Goal: Transaction & Acquisition: Purchase product/service

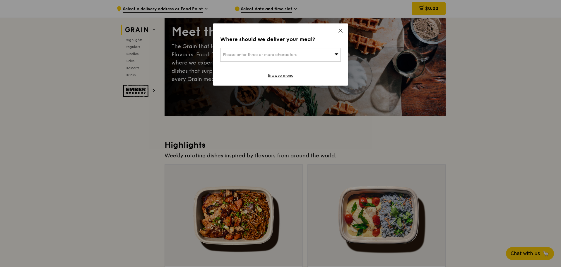
click at [325, 58] on div "Please enter three or more characters" at bounding box center [280, 54] width 121 height 13
type input "[GEOGRAPHIC_DATA]"
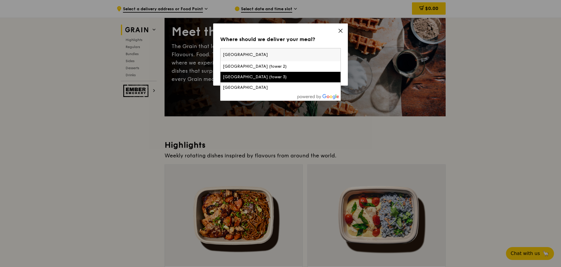
click at [289, 78] on div "[GEOGRAPHIC_DATA] (tower 3)" at bounding box center [266, 77] width 87 height 6
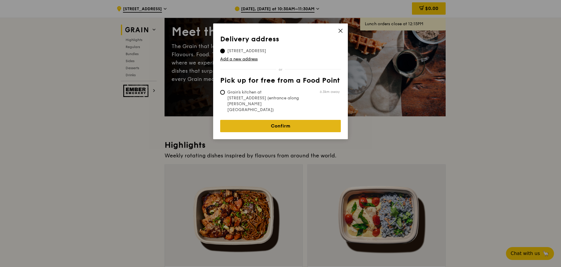
click at [271, 120] on link "Confirm" at bounding box center [280, 126] width 121 height 12
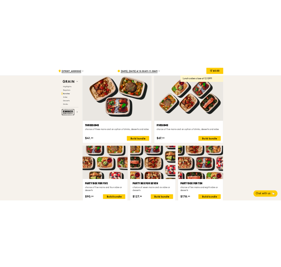
scroll to position [1123, 0]
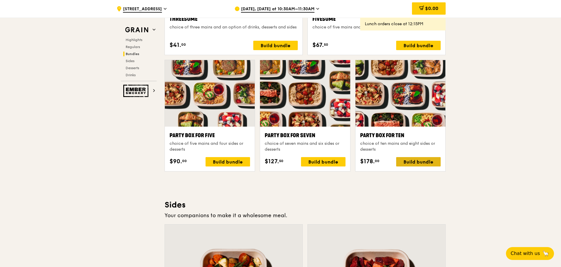
click at [410, 159] on div "Build bundle" at bounding box center [418, 161] width 45 height 9
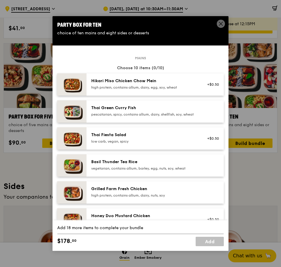
scroll to position [1119, 0]
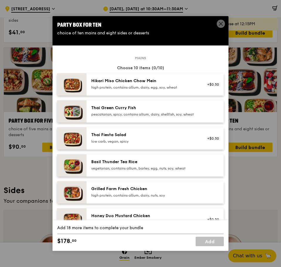
click at [113, 165] on div "Basil Thunder Tea Rice" at bounding box center [143, 162] width 105 height 6
click at [125, 83] on div "Hikari Miso Chicken Chow Mein" at bounding box center [143, 81] width 105 height 6
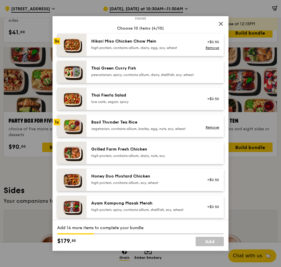
scroll to position [49, 0]
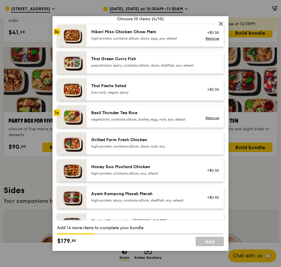
click at [120, 170] on div "Honey Duo Mustard Chicken" at bounding box center [143, 167] width 105 height 6
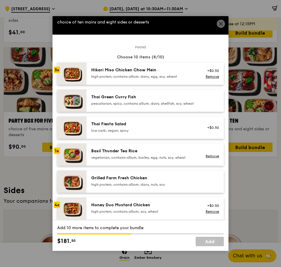
scroll to position [0, 0]
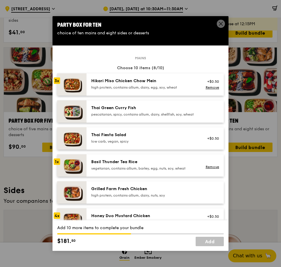
click at [116, 117] on div "pescatarian, spicy, contains allium, dairy, shellfish, soy, wheat" at bounding box center [143, 114] width 105 height 5
click at [205, 115] on link "Remove" at bounding box center [211, 113] width 13 height 4
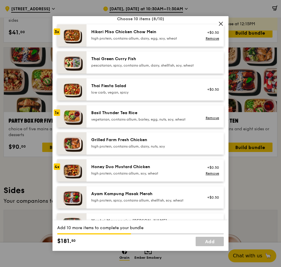
click at [127, 149] on div "high protein, contains allium, dairy, nuts, soy" at bounding box center [143, 146] width 105 height 5
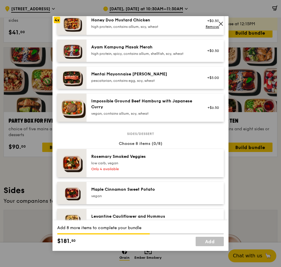
scroll to position [244, 0]
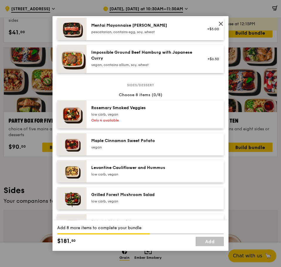
drag, startPoint x: 146, startPoint y: 127, endPoint x: 147, endPoint y: 123, distance: 3.6
click at [147, 122] on div "Only 4 available" at bounding box center [143, 120] width 105 height 5
click at [145, 144] on div "Maple Cinnamon Sweet Potato" at bounding box center [143, 141] width 105 height 6
click at [140, 168] on div "Levantine Cauliflower and Hummus low carb, vegan" at bounding box center [154, 171] width 137 height 22
click at [142, 187] on div "Sides/dessert Choose 8 items (3/8) 1x [PERSON_NAME] Smoked Veggies low carb, ve…" at bounding box center [140, 234] width 166 height 298
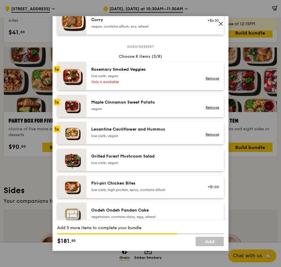
scroll to position [293, 0]
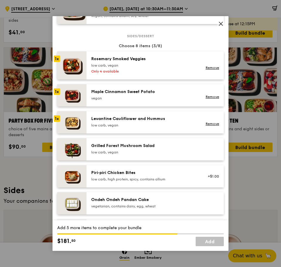
drag, startPoint x: 144, startPoint y: 160, endPoint x: 144, endPoint y: 152, distance: 7.6
click at [144, 149] on div "Grilled Forest Mushroom Salad" at bounding box center [143, 146] width 105 height 6
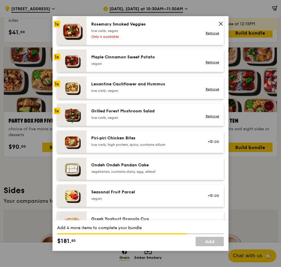
scroll to position [342, 0]
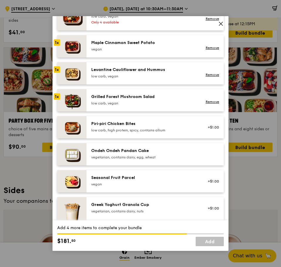
click at [149, 132] on div "low carb, high protein, spicy, contains allium" at bounding box center [143, 130] width 105 height 5
click at [151, 153] on div "Ondeh Ondeh Pandan Cake" at bounding box center [143, 151] width 105 height 6
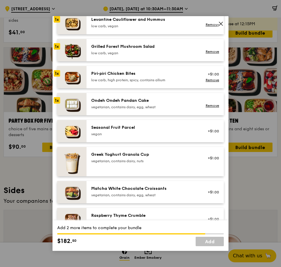
scroll to position [390, 0]
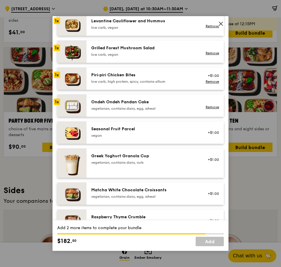
click at [155, 138] on div "vegan" at bounding box center [143, 135] width 105 height 5
click at [155, 159] on div "Greek Yoghurt Granola Cup" at bounding box center [143, 156] width 105 height 6
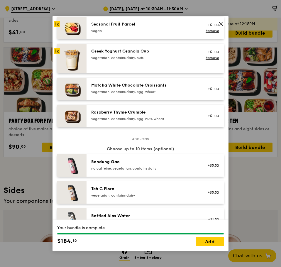
scroll to position [488, 0]
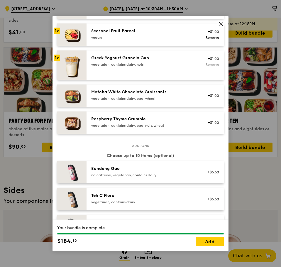
click at [205, 66] on link "Remove" at bounding box center [211, 64] width 13 height 4
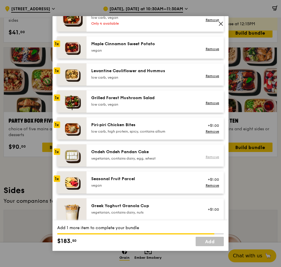
scroll to position [293, 0]
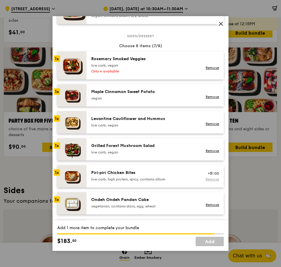
click at [205, 181] on link "Remove" at bounding box center [211, 179] width 13 height 4
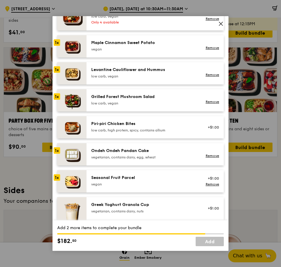
click at [139, 158] on div "Ondeh Ondeh Pandan Cake vegetarian, contains dairy, egg, wheat" at bounding box center [143, 154] width 105 height 12
click at [141, 179] on div "Seasonal Fruit Parcel [GEOGRAPHIC_DATA] +$1.00 Remove" at bounding box center [154, 181] width 137 height 22
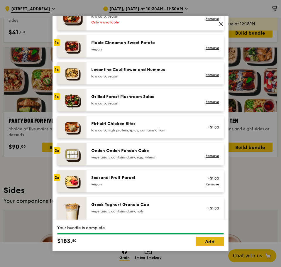
click at [205, 203] on link "Add" at bounding box center [209, 240] width 28 height 9
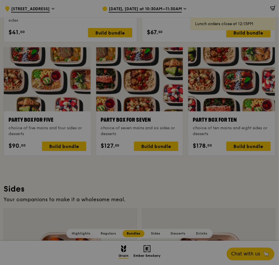
scroll to position [1123, 0]
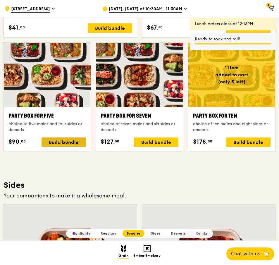
click at [48, 139] on div "Build bundle" at bounding box center [64, 142] width 45 height 9
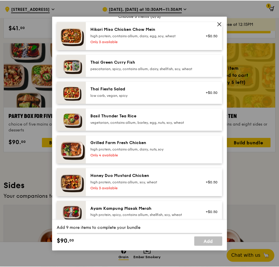
scroll to position [0, 0]
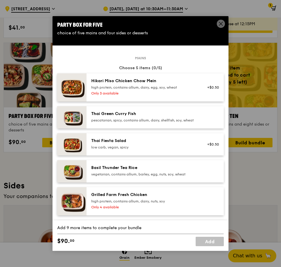
click at [220, 24] on icon at bounding box center [221, 24] width 4 height 4
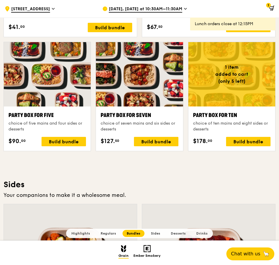
click at [156, 14] on div "[DATE], [DATE] at 10:30AM–11:30AM" at bounding box center [147, 9] width 88 height 18
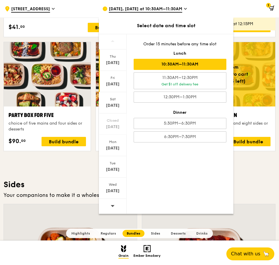
click at [111, 84] on div "[DATE]" at bounding box center [113, 84] width 26 height 6
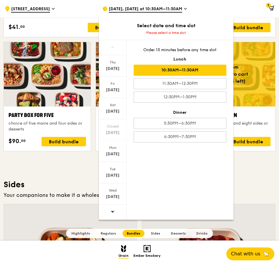
click at [164, 76] on div "10:30AM–11:30AM" at bounding box center [180, 70] width 93 height 11
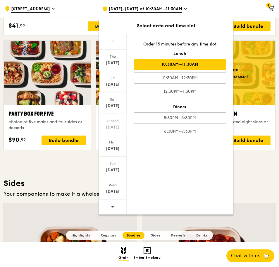
scroll to position [1121, 0]
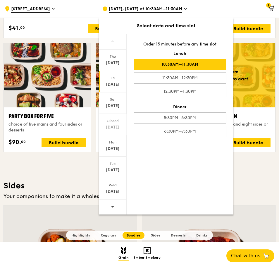
click at [251, 82] on div at bounding box center [232, 75] width 87 height 64
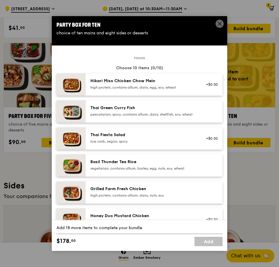
scroll to position [1122, 0]
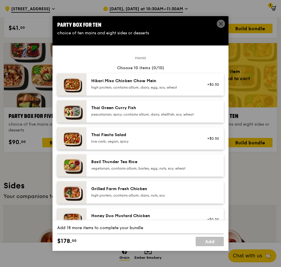
click at [219, 22] on icon at bounding box center [220, 23] width 5 height 5
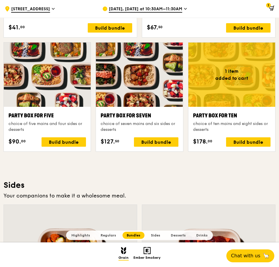
click at [277, 5] on div "$189.40 1" at bounding box center [238, 9] width 84 height 18
click at [272, 7] on icon at bounding box center [271, 8] width 5 height 5
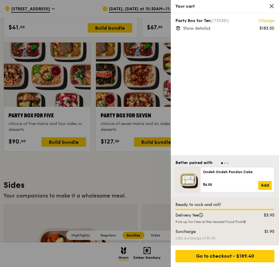
click at [139, 190] on div at bounding box center [139, 133] width 279 height 267
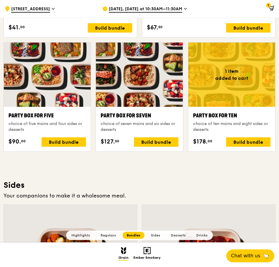
click at [143, 8] on span "[DATE], [DATE] at 10:30AM–11:30AM" at bounding box center [146, 9] width 74 height 6
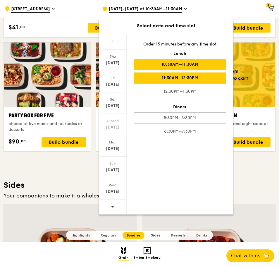
click at [150, 81] on div "11:30AM–12:30PM" at bounding box center [180, 77] width 93 height 11
click at [149, 69] on div "10:30AM–11:30AM" at bounding box center [180, 64] width 93 height 11
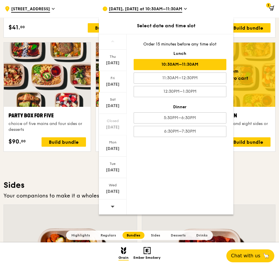
click at [254, 9] on div "1" at bounding box center [237, 9] width 77 height 18
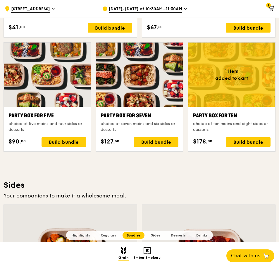
click at [264, 6] on div "1" at bounding box center [237, 9] width 77 height 18
click at [266, 6] on div "1" at bounding box center [237, 9] width 77 height 18
click at [269, 6] on span "1" at bounding box center [269, 5] width 5 height 5
click at [271, 7] on icon at bounding box center [271, 8] width 5 height 5
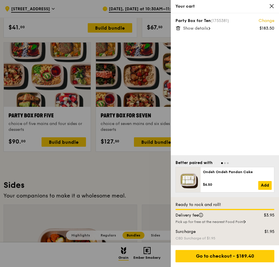
click at [152, 6] on div at bounding box center [139, 133] width 279 height 267
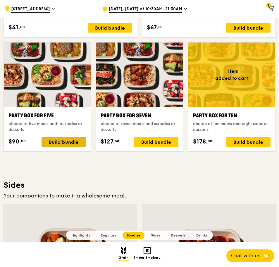
click at [46, 144] on div "Build bundle" at bounding box center [64, 141] width 45 height 9
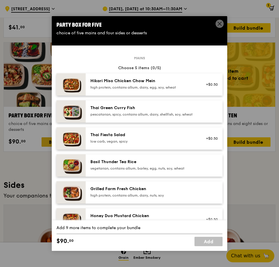
scroll to position [1122, 0]
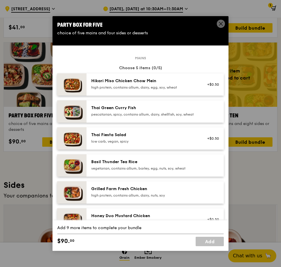
click at [219, 23] on icon at bounding box center [220, 23] width 5 height 5
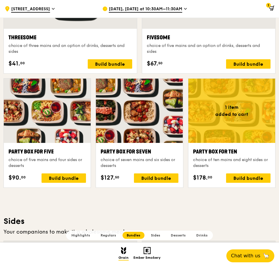
scroll to position [1074, 0]
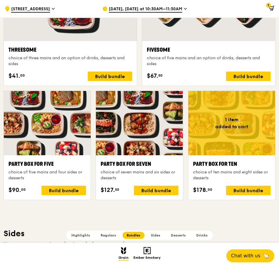
click at [31, 203] on div "Highlights Weekly rotating dishes inspired by flavours from around the world. W…" at bounding box center [140, 243] width 272 height 2270
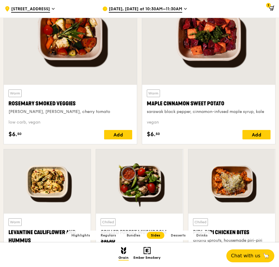
scroll to position [1330, 0]
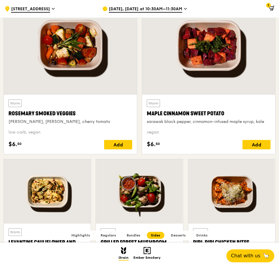
drag, startPoint x: 87, startPoint y: 131, endPoint x: 222, endPoint y: 13, distance: 179.1
click at [222, 13] on div "1" at bounding box center [237, 9] width 77 height 18
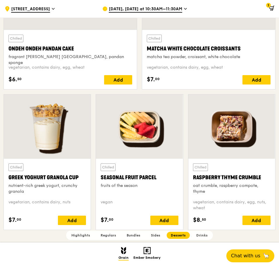
scroll to position [1774, 0]
